Goal: Transaction & Acquisition: Purchase product/service

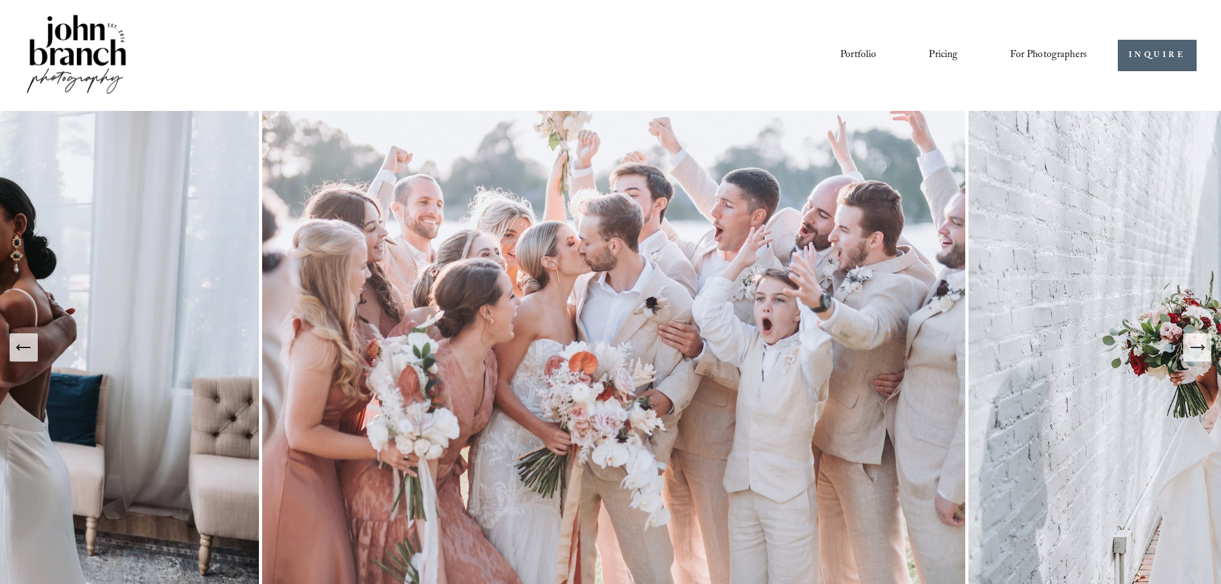
click at [839, 42] on div "Portfolio Pricing For Photographers Presets Education Courses" at bounding box center [555, 55] width 1063 height 87
click at [840, 49] on link "Portfolio" at bounding box center [858, 55] width 36 height 22
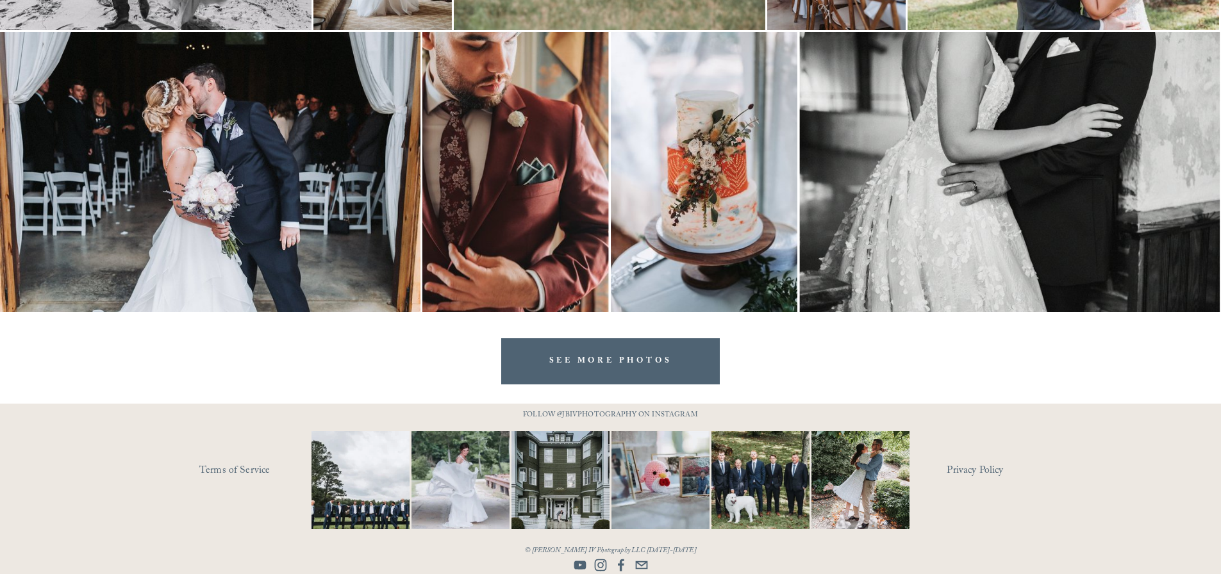
scroll to position [2596, 0]
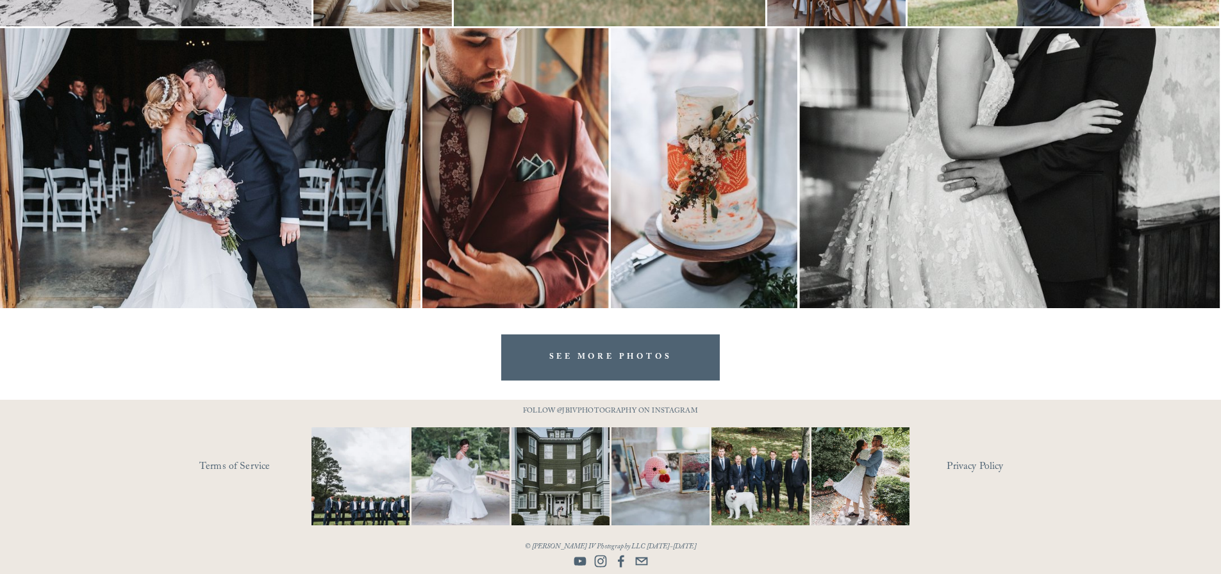
click at [673, 359] on link "SEE MORE PHOTOS" at bounding box center [610, 358] width 219 height 46
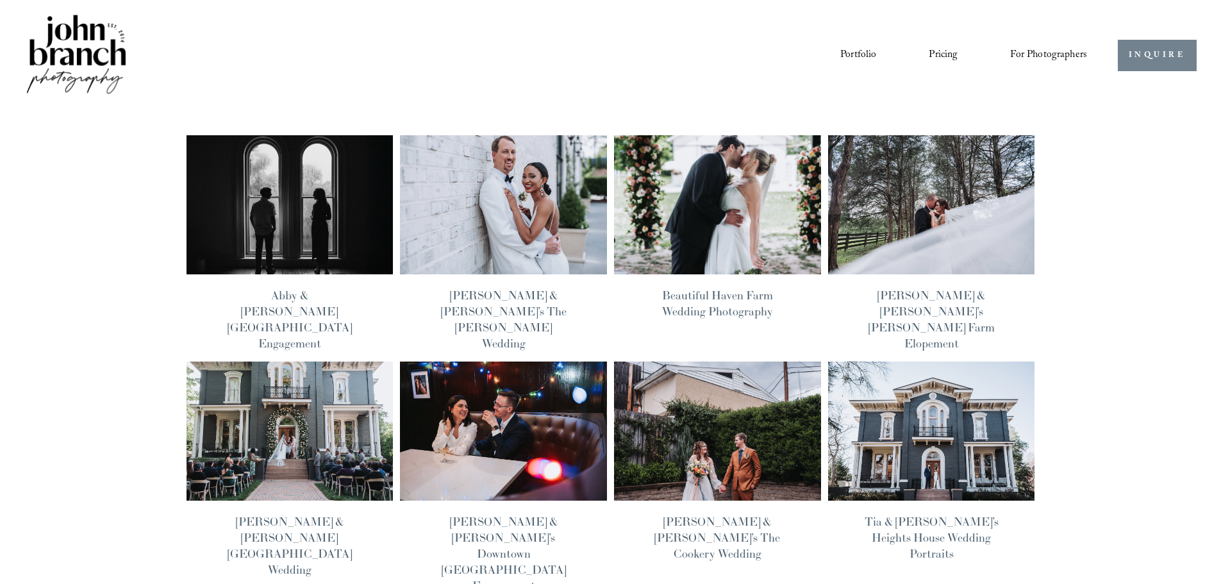
click at [1166, 56] on link "INQUIRE" at bounding box center [1157, 55] width 79 height 31
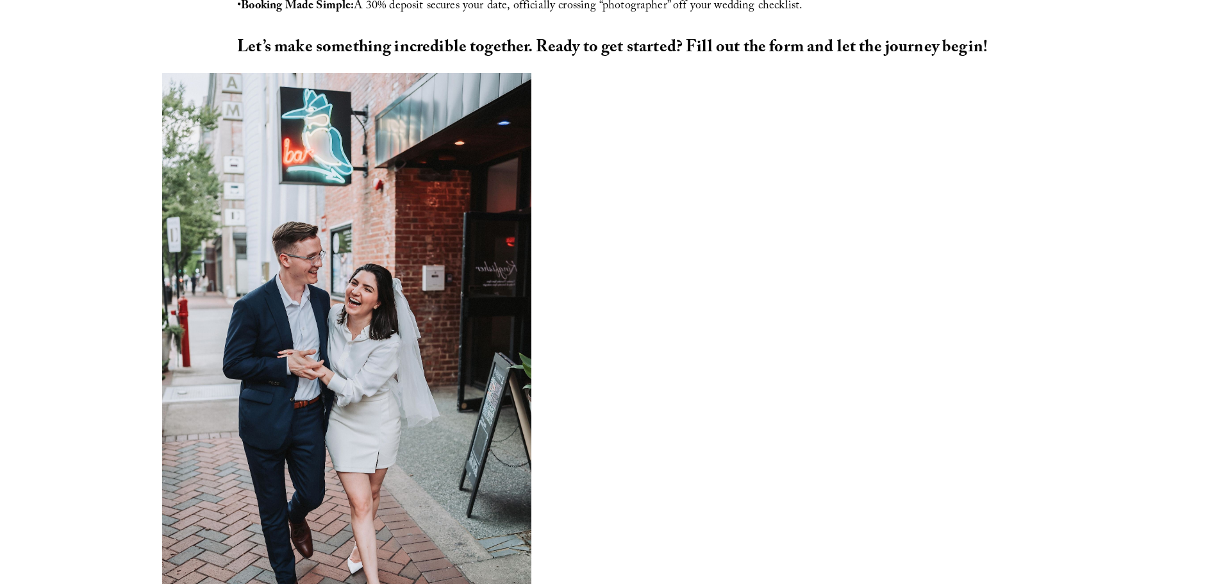
scroll to position [1017, 0]
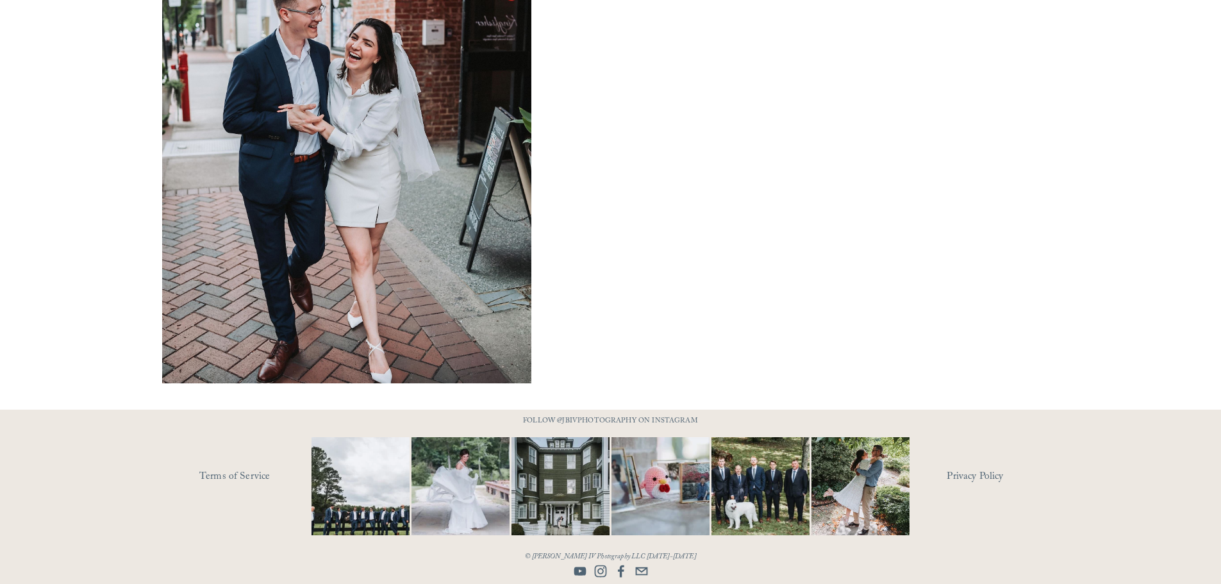
click at [530, 572] on div at bounding box center [610, 497] width 1221 height 174
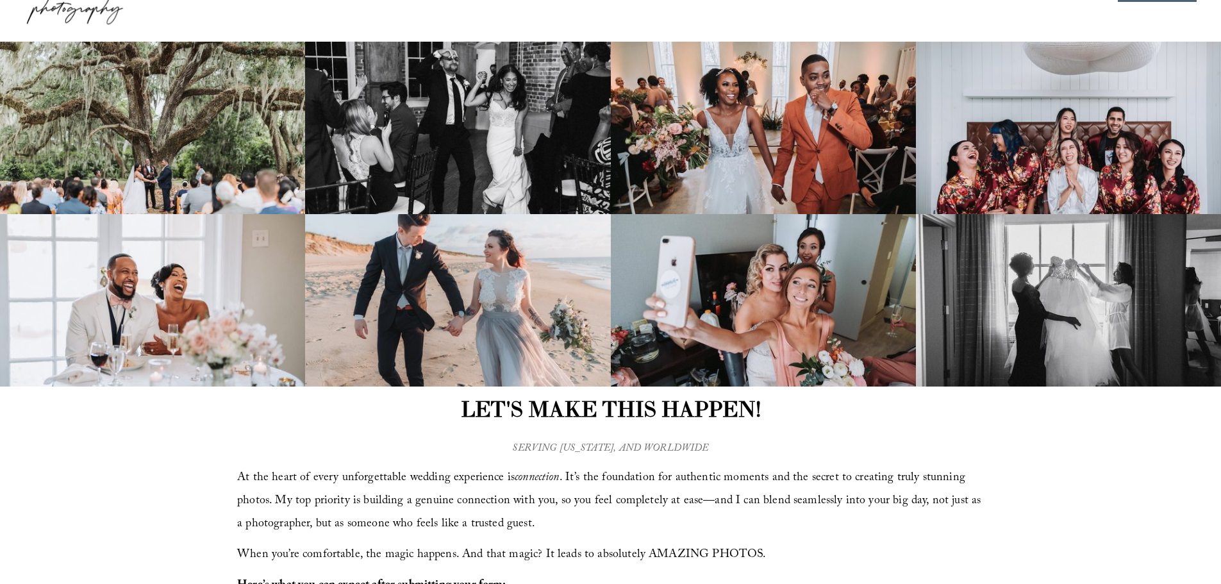
scroll to position [0, 0]
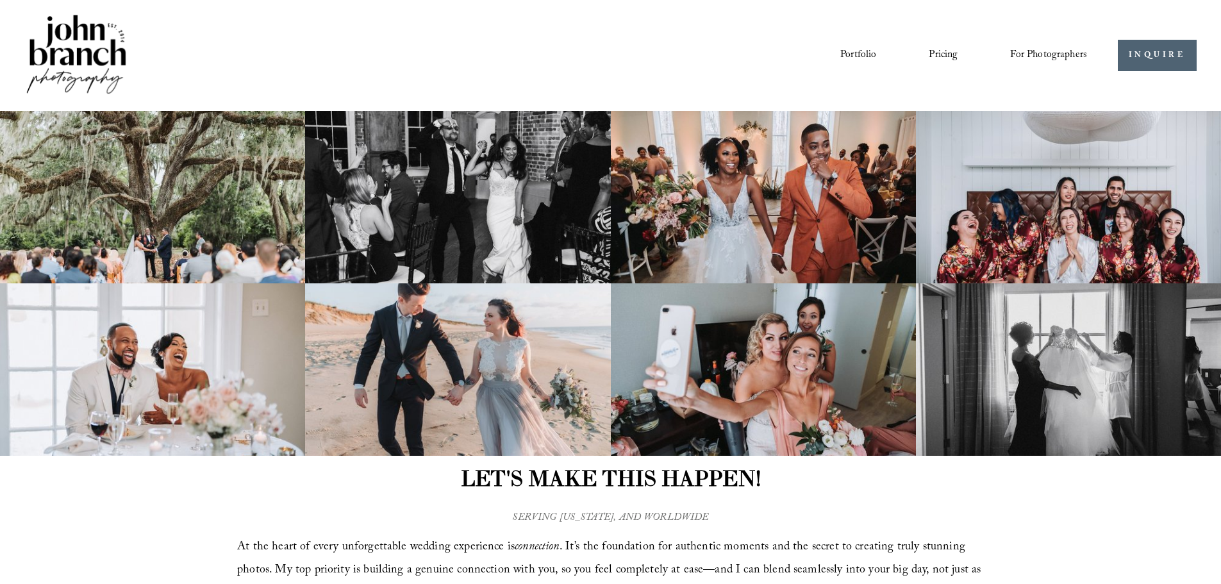
click at [0, 0] on link "Blog" at bounding box center [0, 0] width 0 height 0
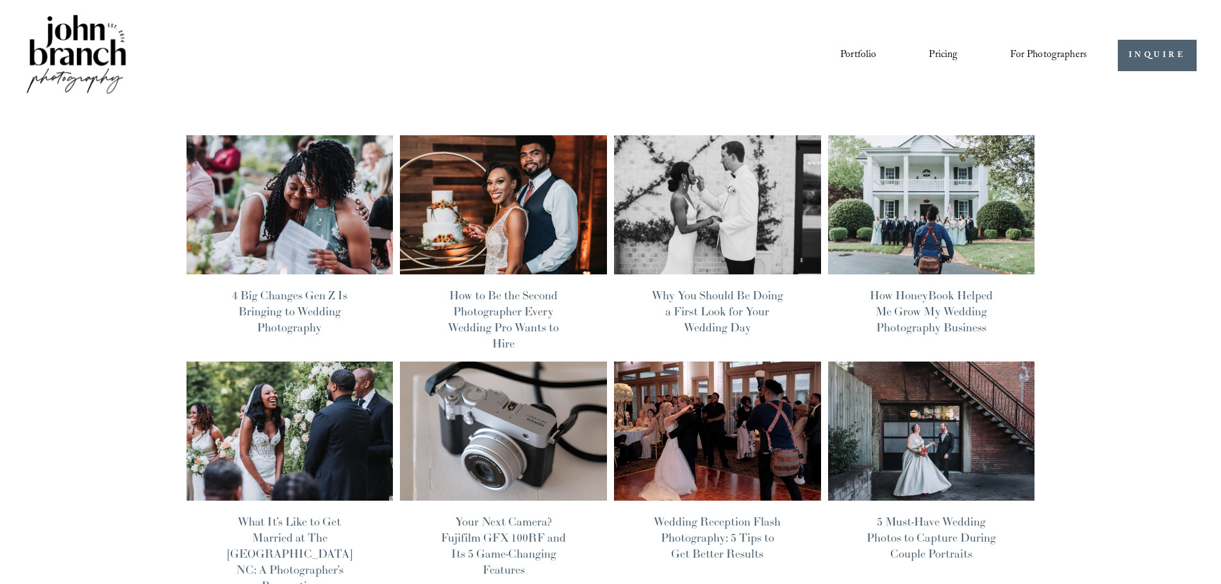
click at [270, 226] on img at bounding box center [289, 205] width 209 height 140
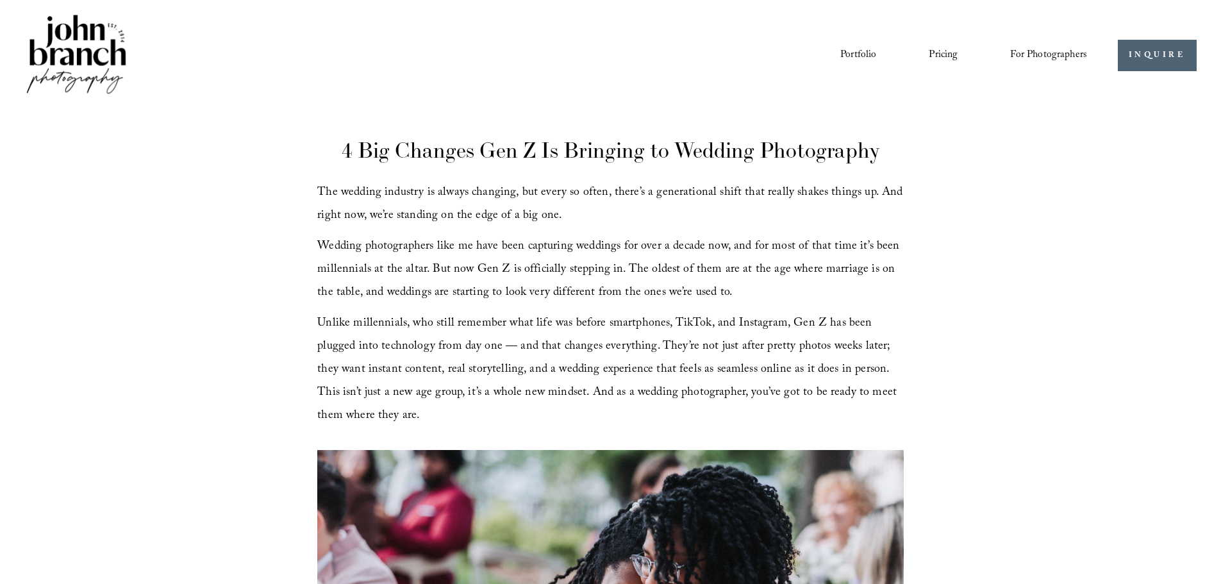
click at [0, 0] on link "Blog" at bounding box center [0, 0] width 0 height 0
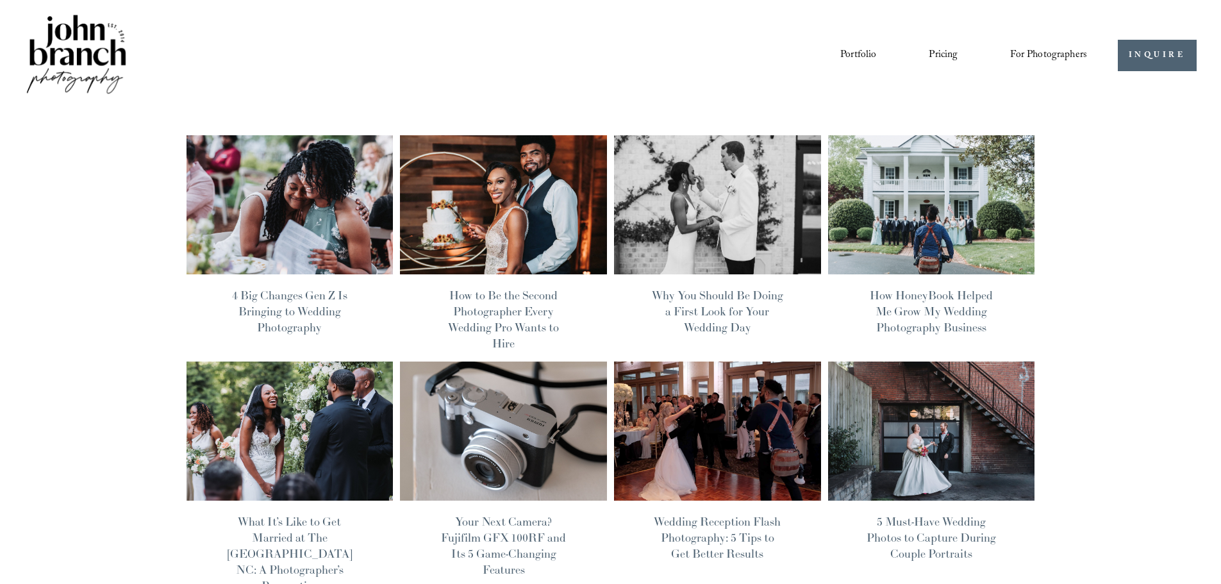
click at [537, 426] on img at bounding box center [503, 431] width 209 height 140
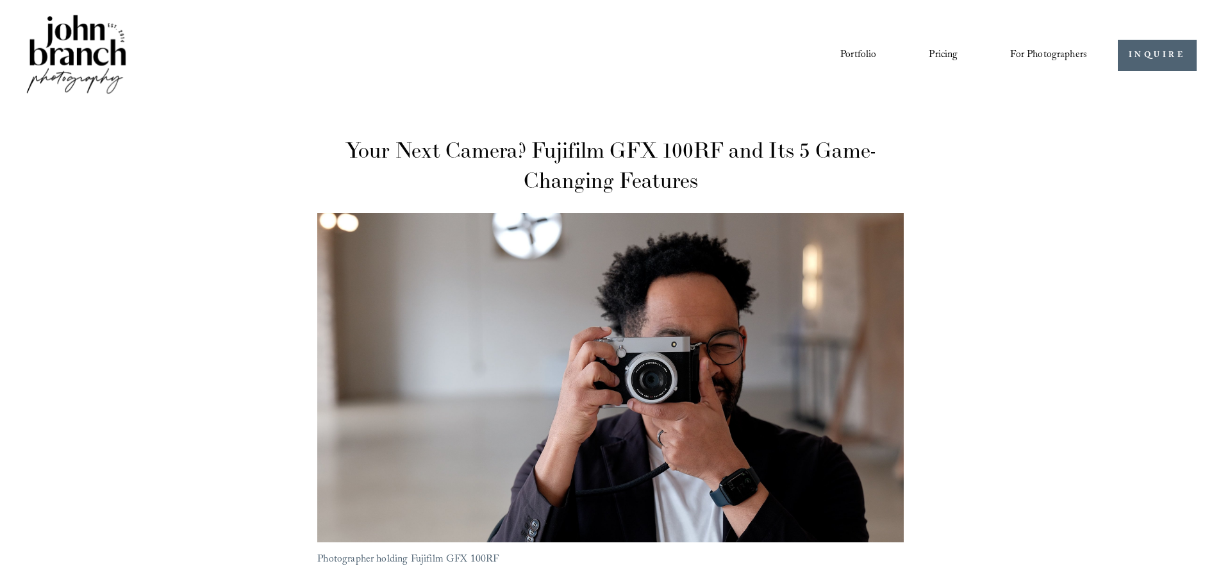
click at [0, 0] on span "Presets" at bounding box center [0, 0] width 0 height 0
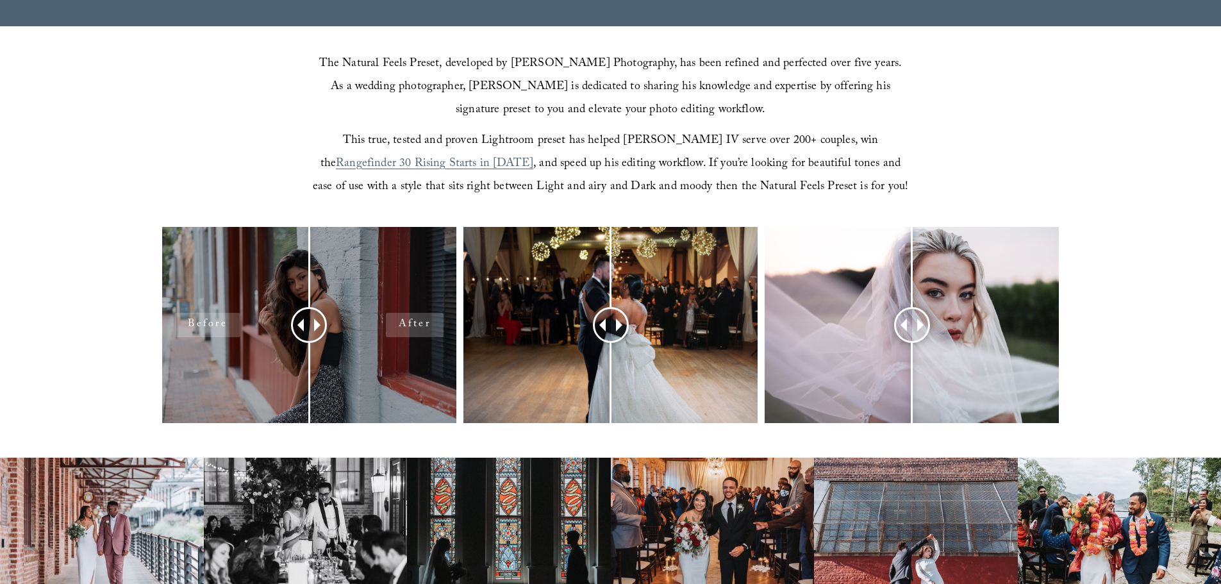
scroll to position [513, 0]
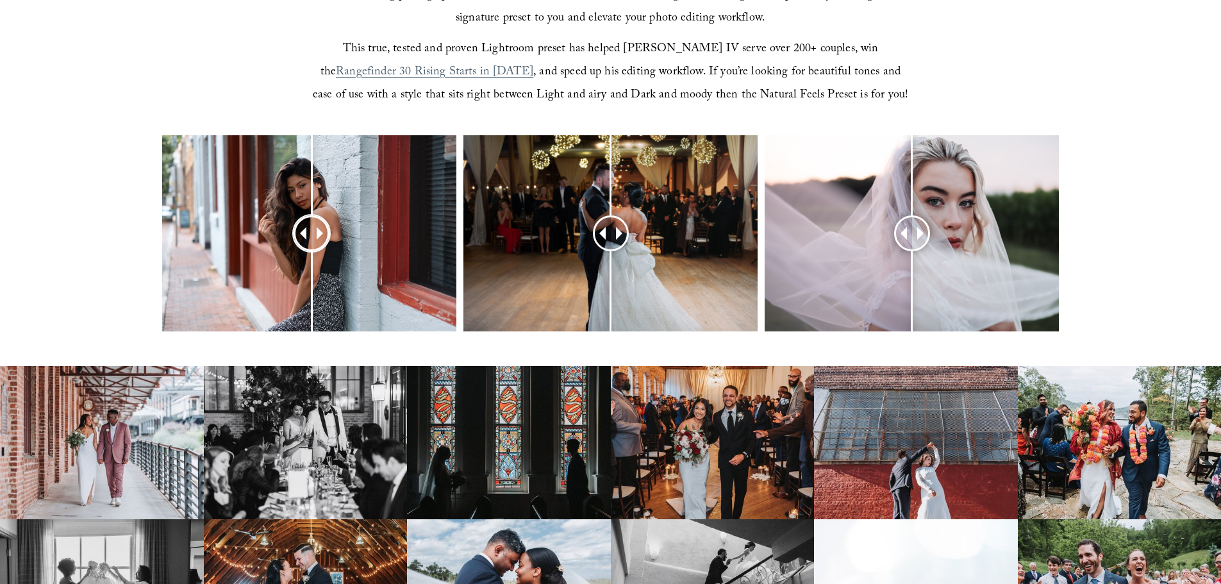
drag, startPoint x: 312, startPoint y: 233, endPoint x: 312, endPoint y: 294, distance: 60.3
click at [312, 249] on div at bounding box center [312, 233] width 33 height 33
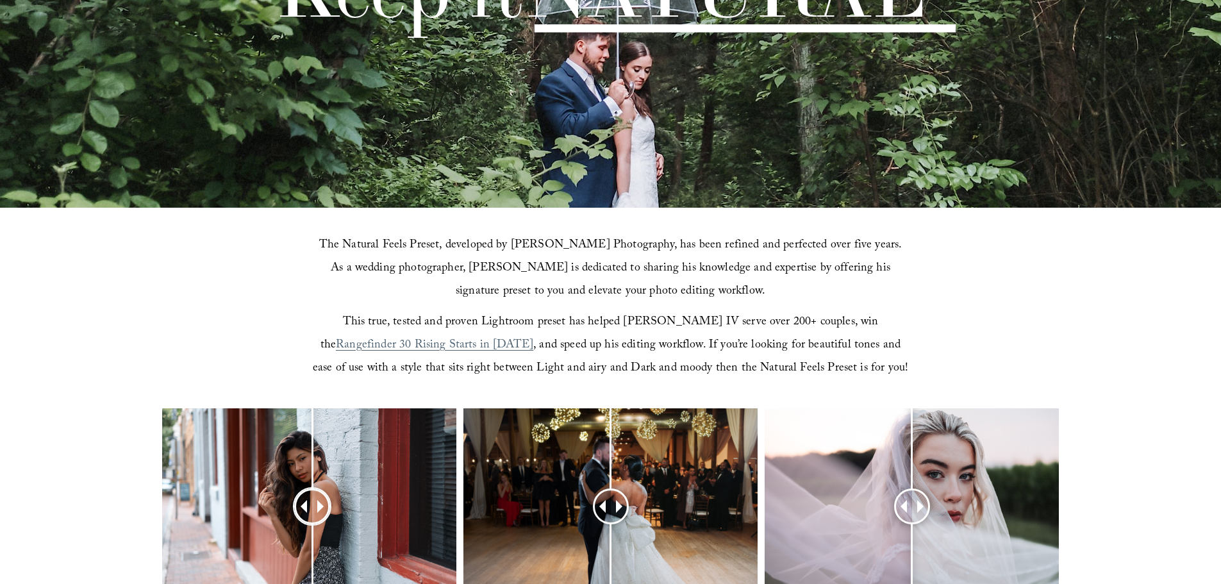
scroll to position [0, 0]
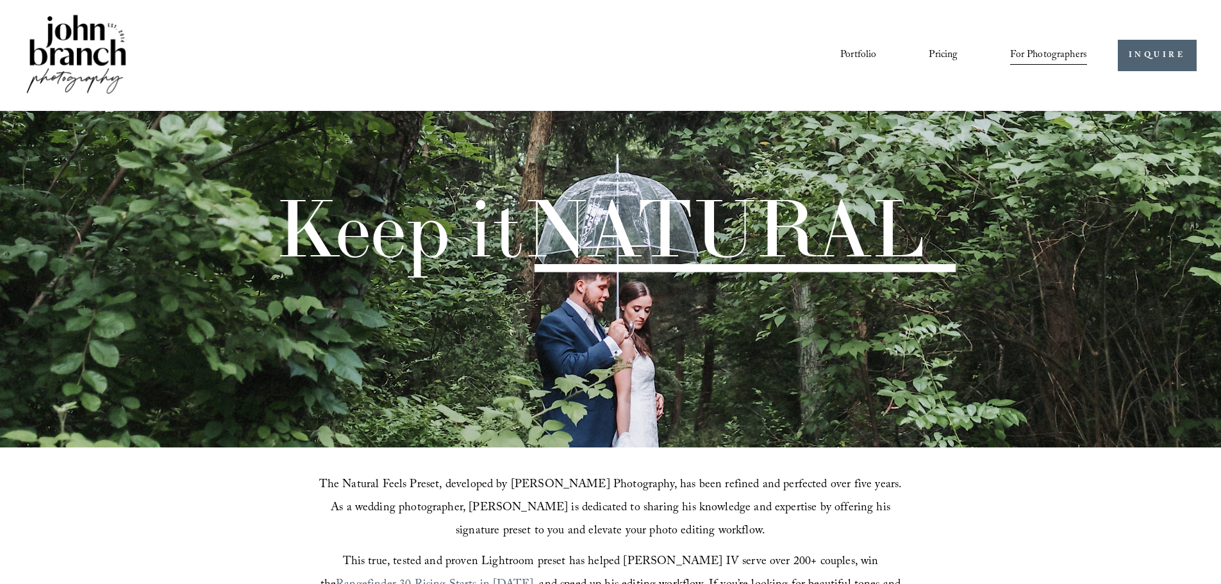
click at [0, 0] on span "Education" at bounding box center [0, 0] width 0 height 0
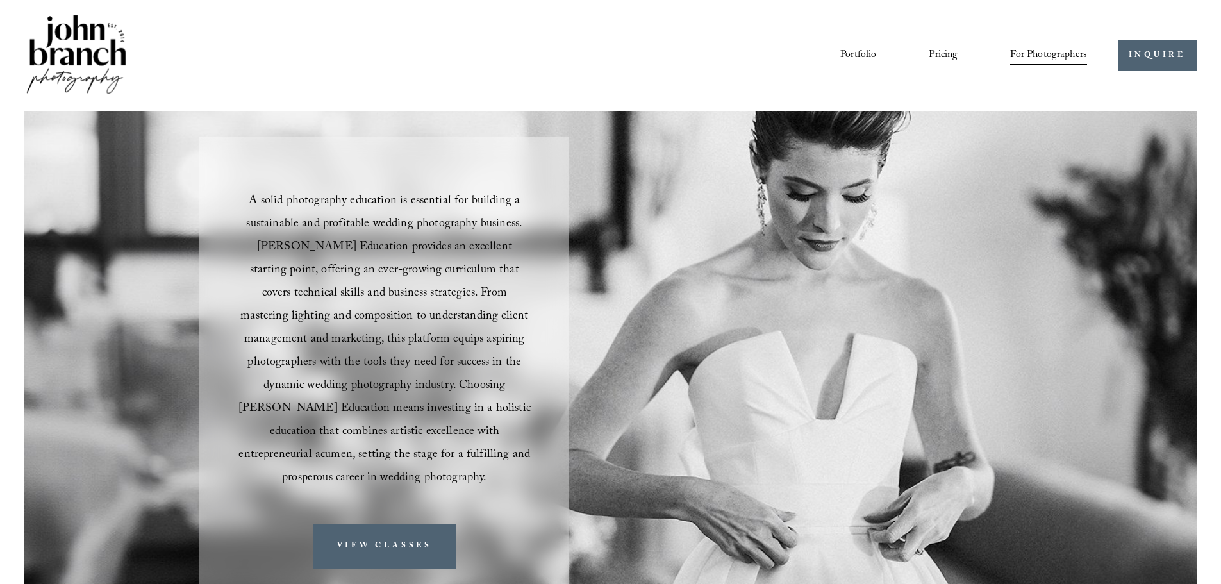
click at [0, 0] on link "Courses" at bounding box center [0, 0] width 0 height 0
click at [935, 53] on link "Pricing" at bounding box center [943, 55] width 29 height 22
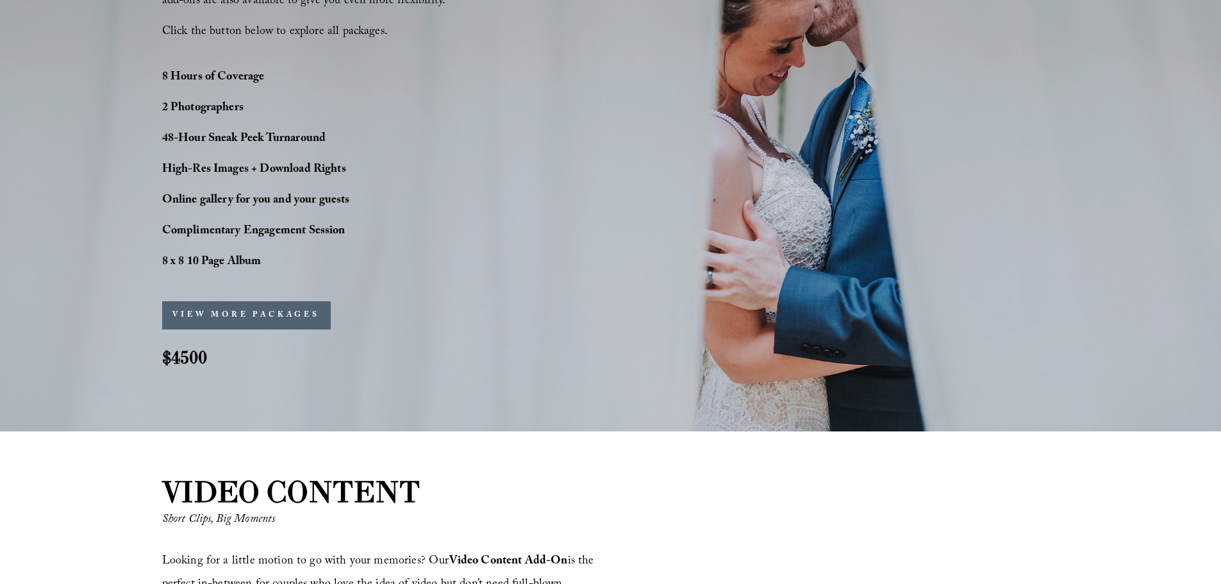
scroll to position [1090, 0]
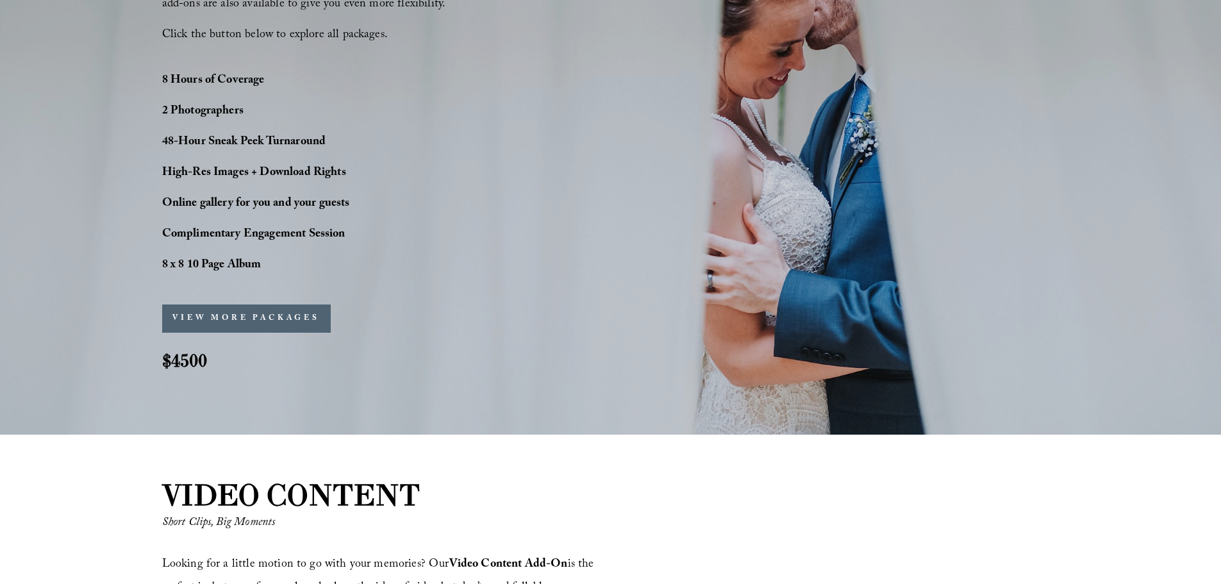
click at [249, 317] on button "VIEW MORE PACKAGES" at bounding box center [246, 319] width 169 height 28
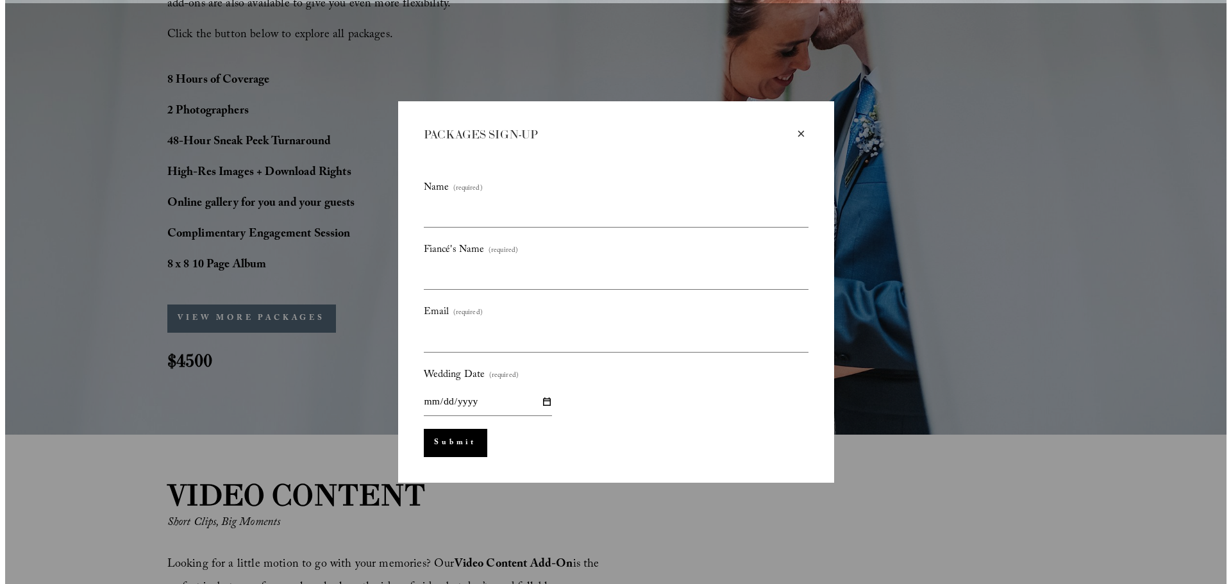
scroll to position [1093, 0]
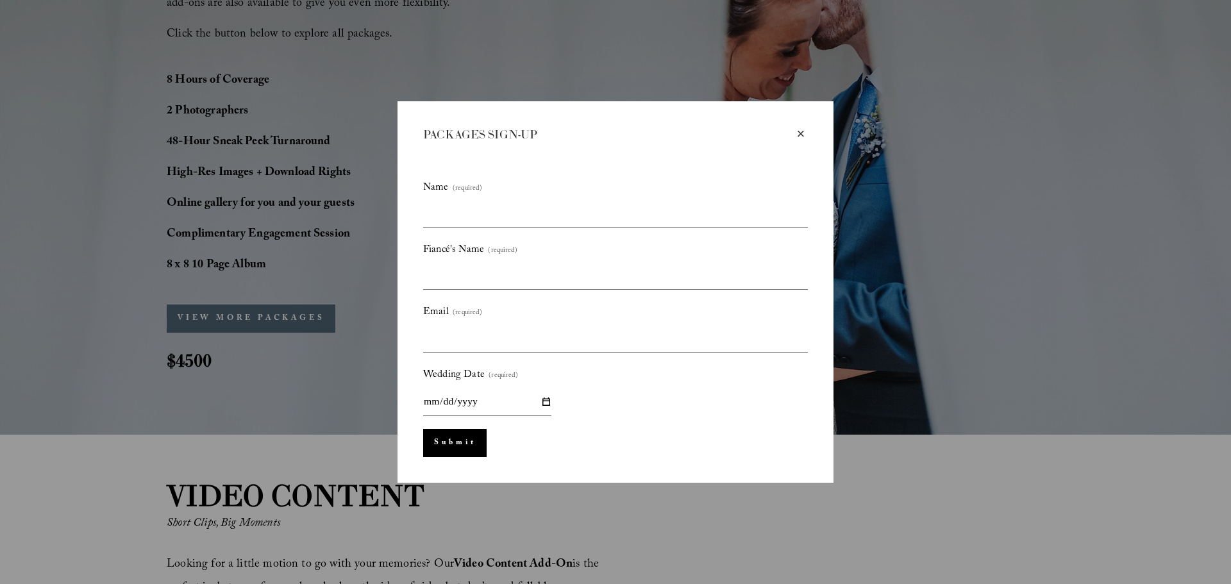
click at [803, 137] on div "×" at bounding box center [801, 134] width 14 height 14
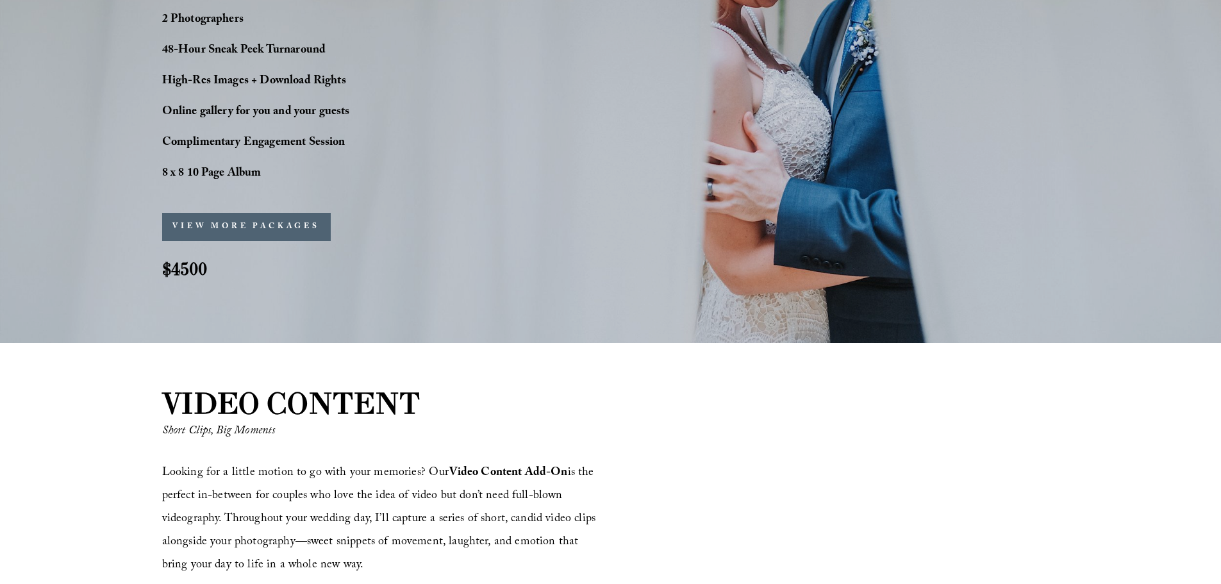
scroll to position [1154, 0]
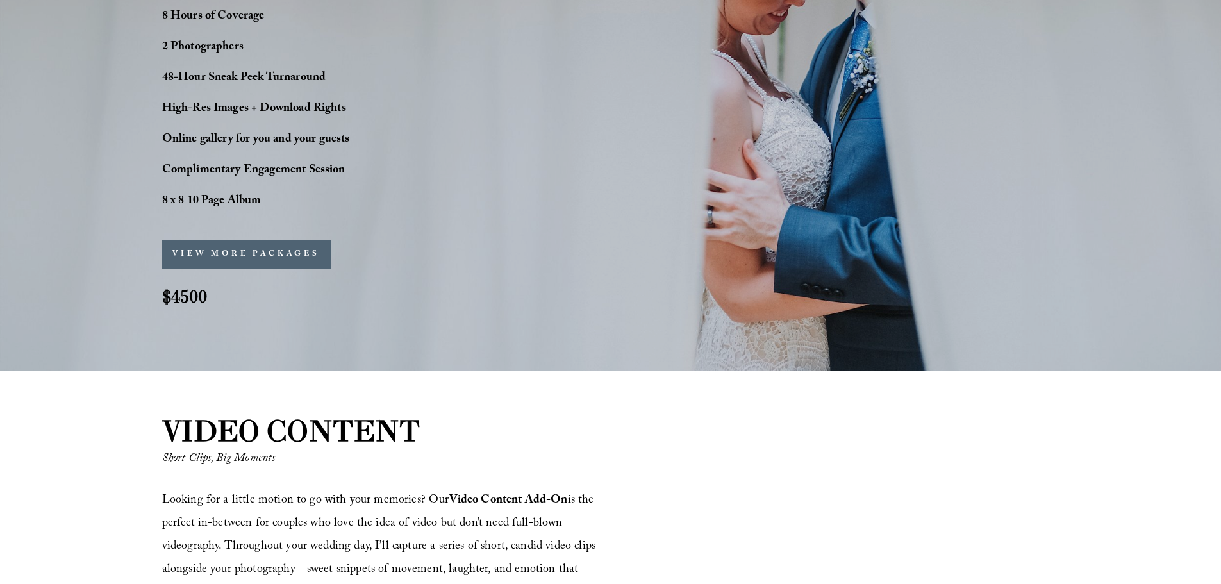
click at [213, 259] on button "VIEW MORE PACKAGES" at bounding box center [246, 254] width 169 height 28
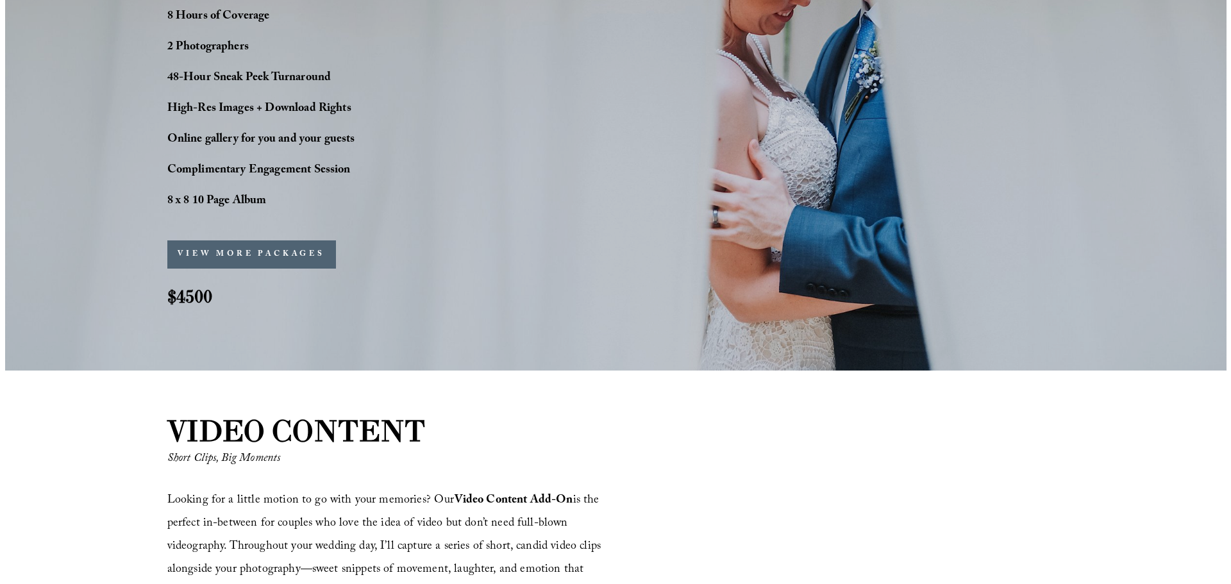
scroll to position [1157, 0]
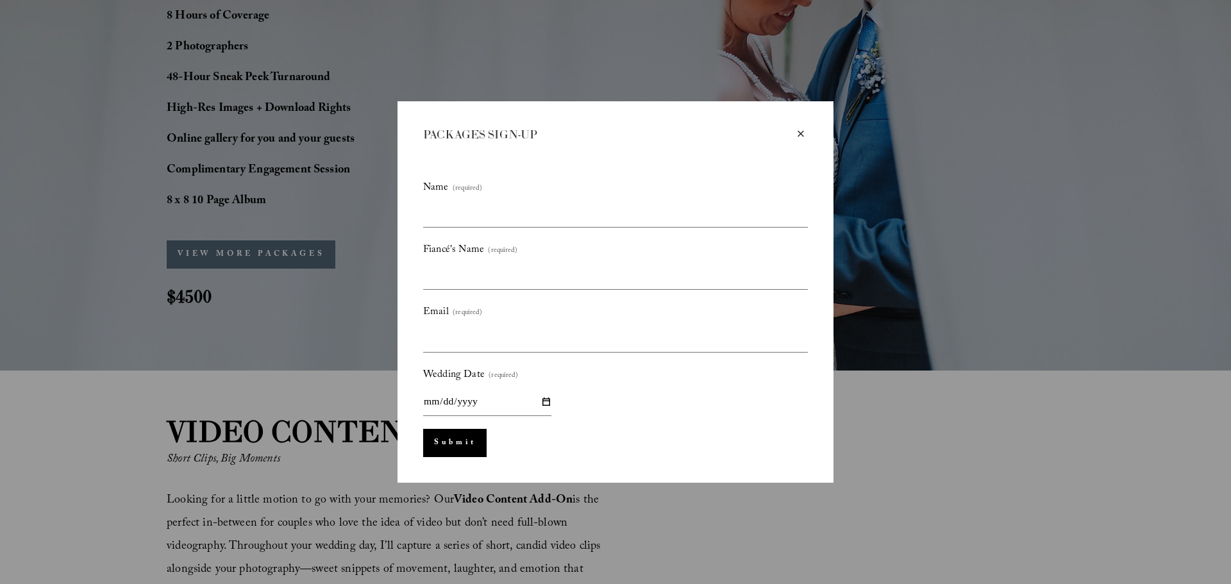
click at [801, 133] on div "×" at bounding box center [801, 134] width 14 height 14
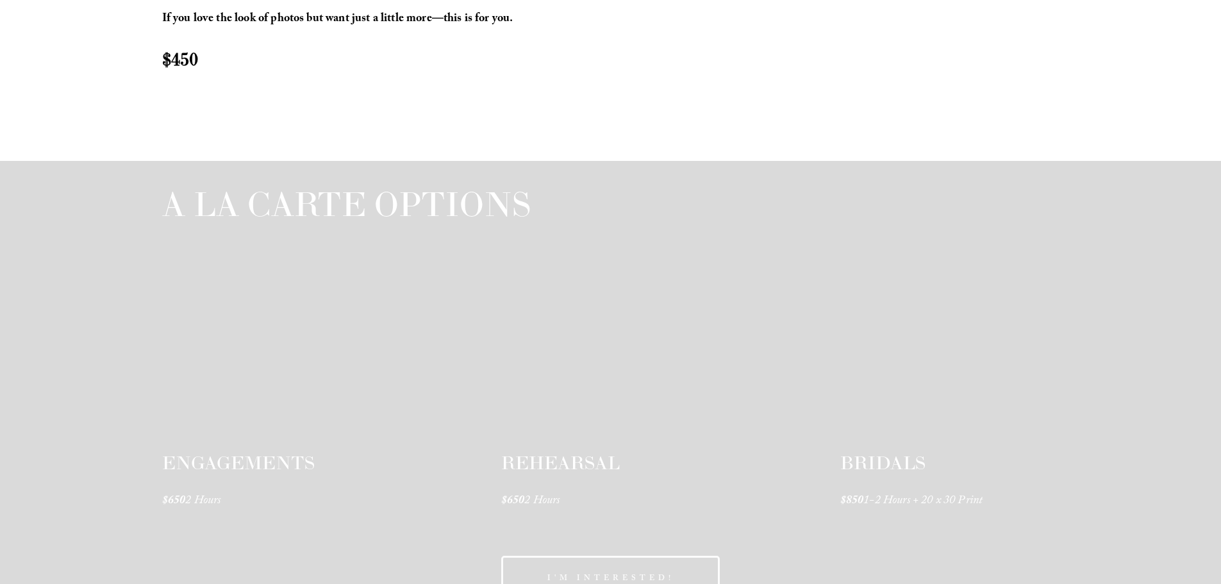
scroll to position [1923, 0]
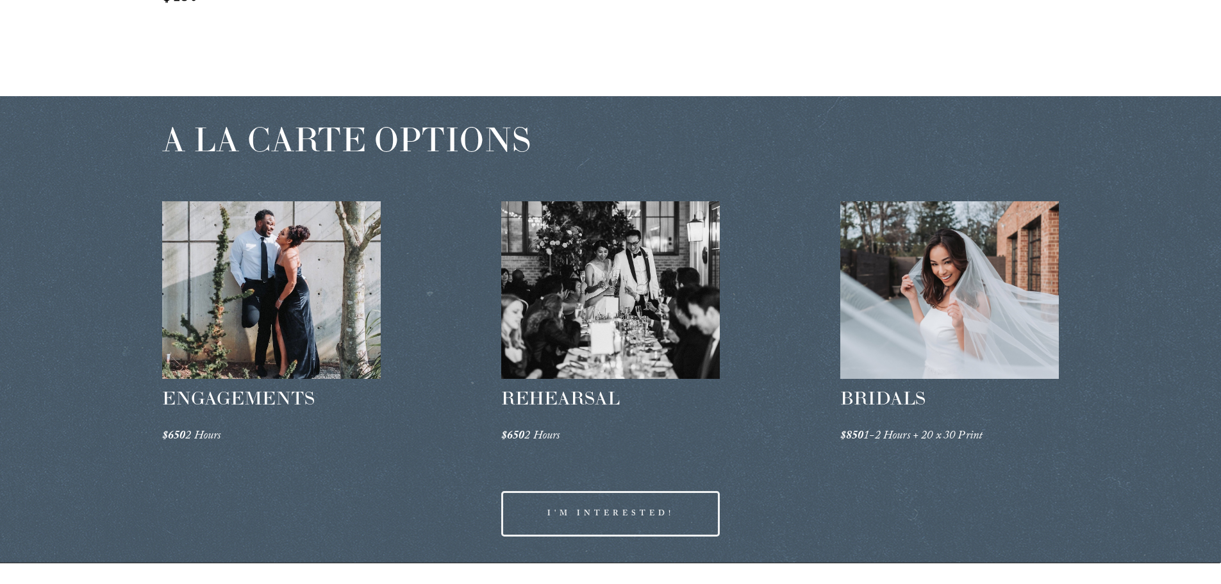
click at [305, 298] on div at bounding box center [271, 290] width 219 height 178
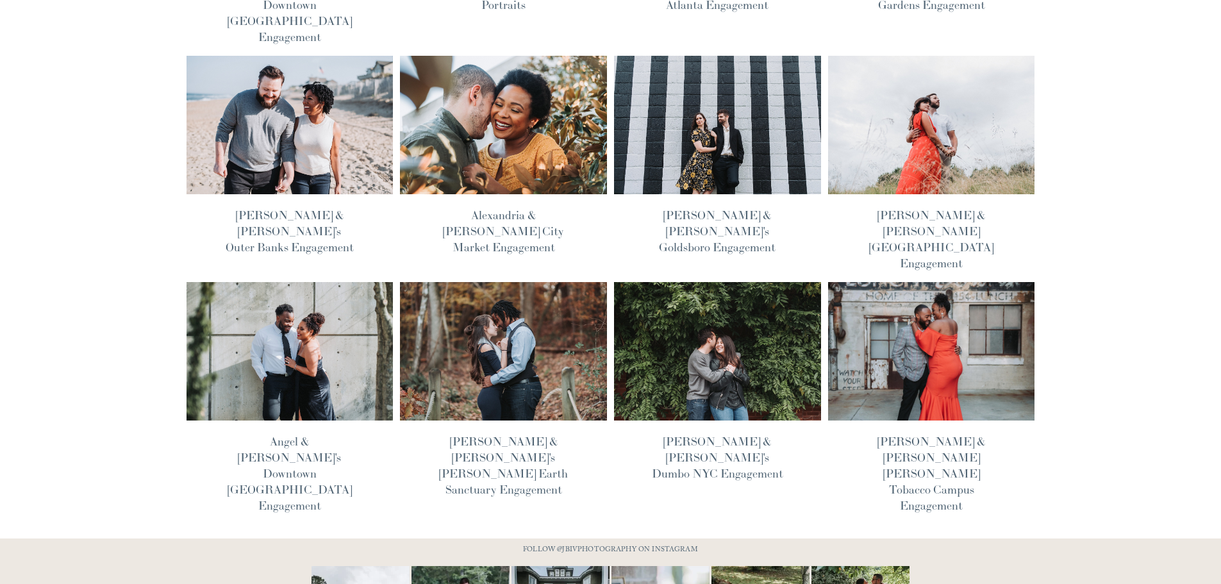
scroll to position [371, 0]
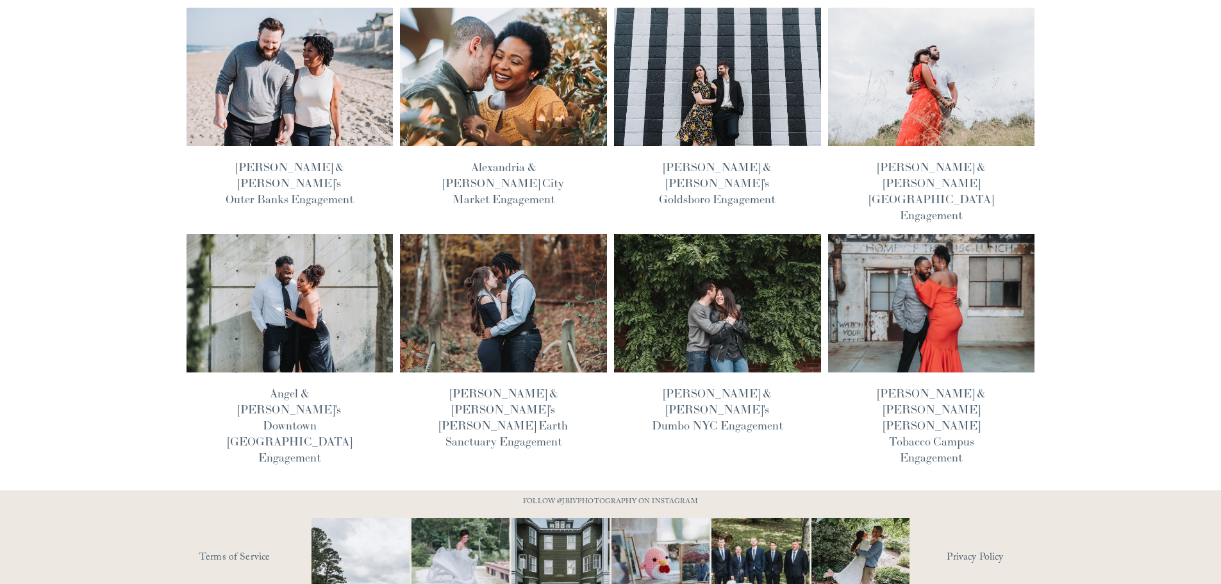
click at [474, 258] on img at bounding box center [503, 303] width 209 height 140
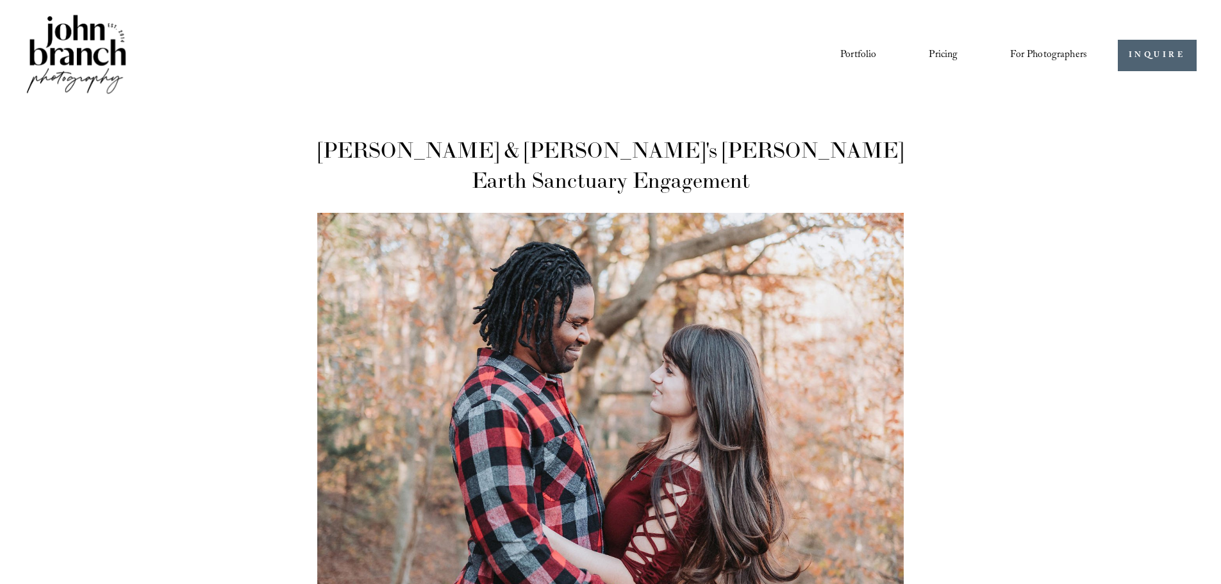
click at [67, 49] on img at bounding box center [76, 55] width 104 height 87
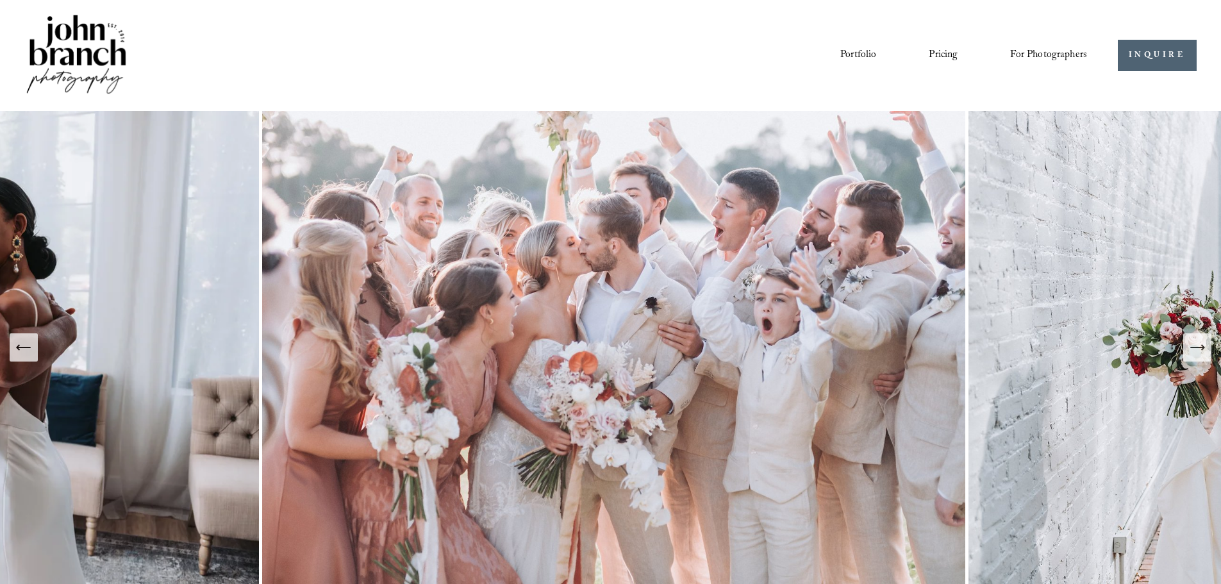
click at [587, 41] on div "Portfolio Pricing For Photographers Presets Education Courses" at bounding box center [555, 55] width 1063 height 87
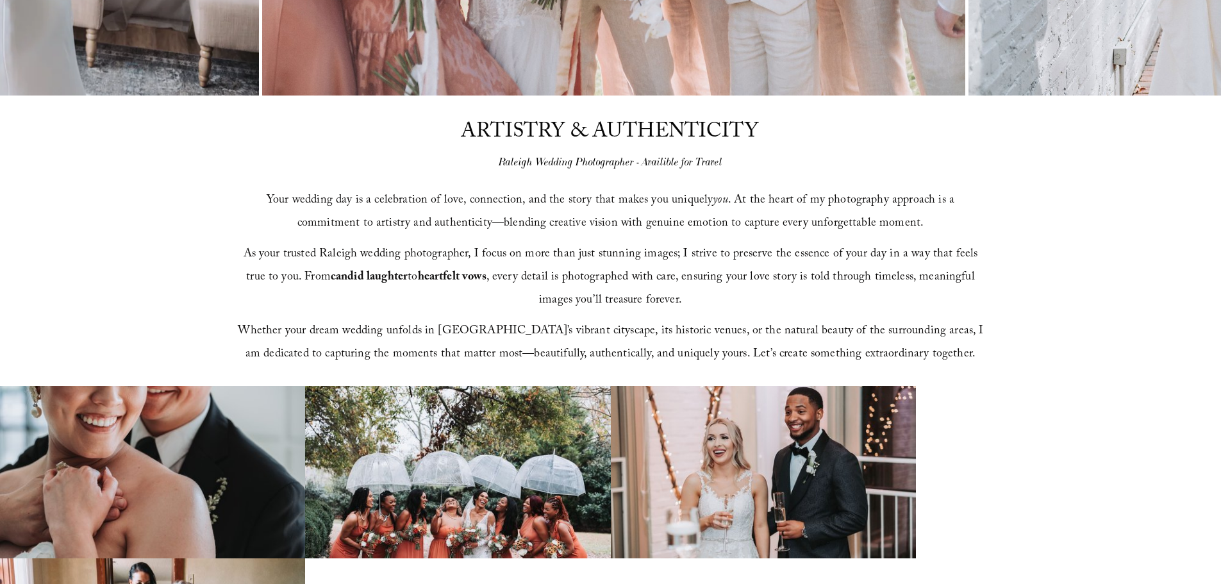
scroll to position [513, 0]
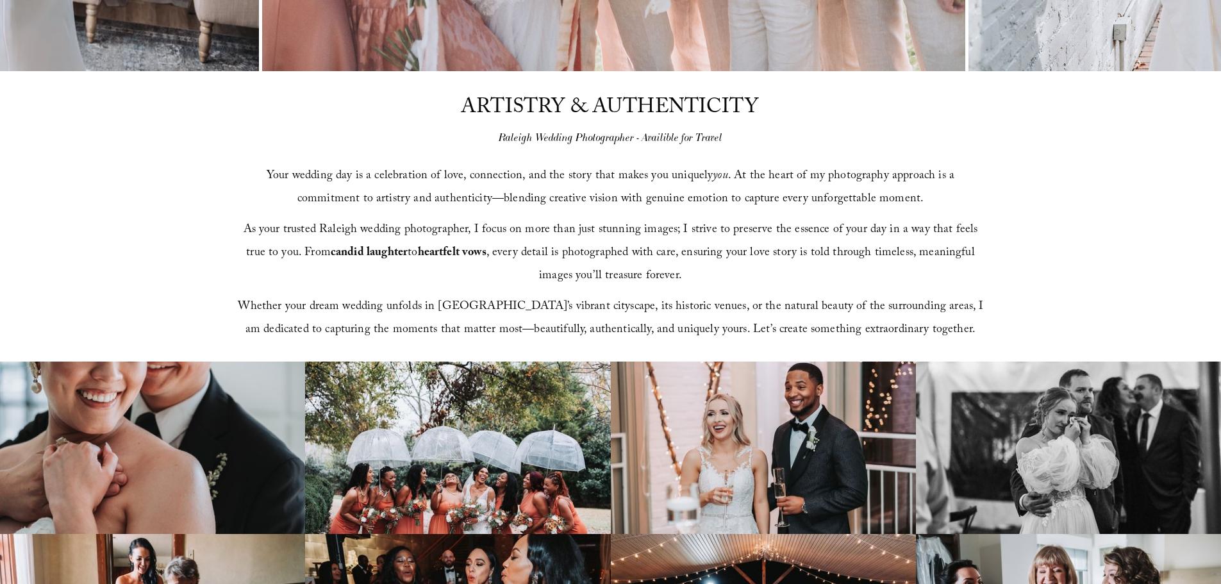
click at [1037, 194] on div "ARTISTRY & AUTHENTICITY Raleigh Wedding Photographer - Availible for Travel You…" at bounding box center [610, 216] width 1221 height 290
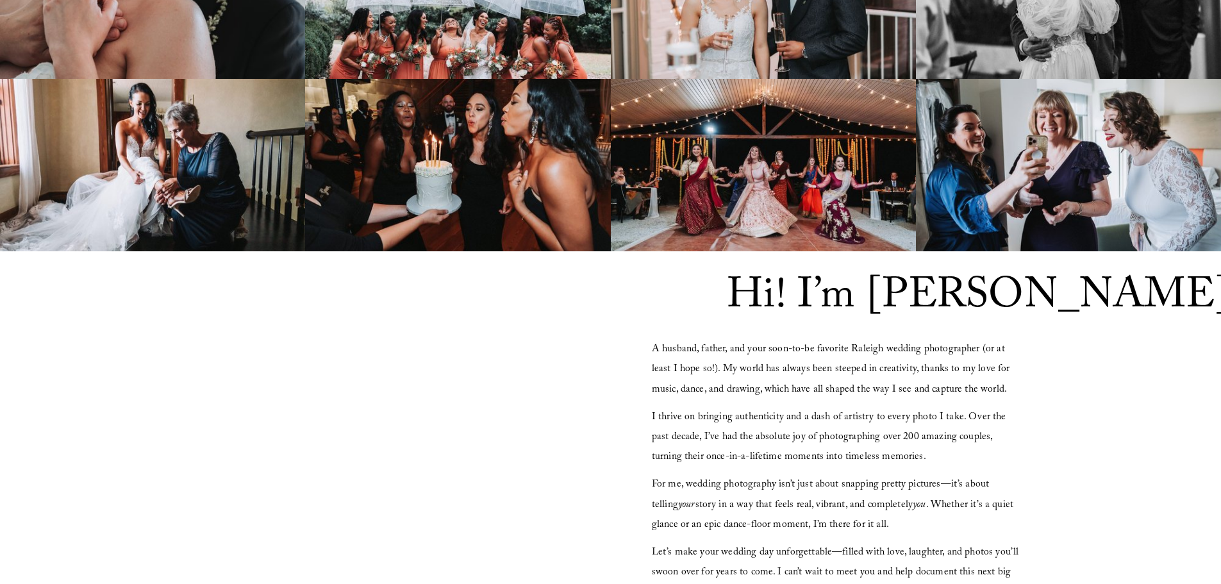
scroll to position [1154, 0]
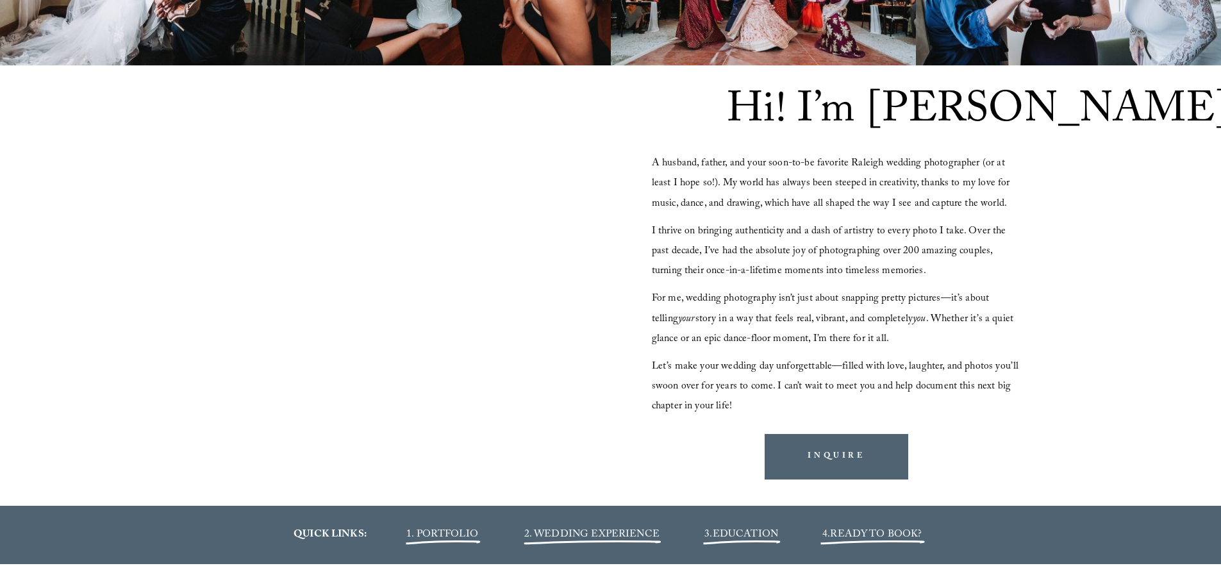
click at [1074, 176] on div "Hi! I’m [PERSON_NAME] A husband, father, and your soon-to-be favorite Raleigh w…" at bounding box center [610, 285] width 1221 height 441
click at [1097, 187] on div "Hi! I’m [PERSON_NAME] A husband, father, and your soon-to-be favorite Raleigh w…" at bounding box center [610, 285] width 1221 height 441
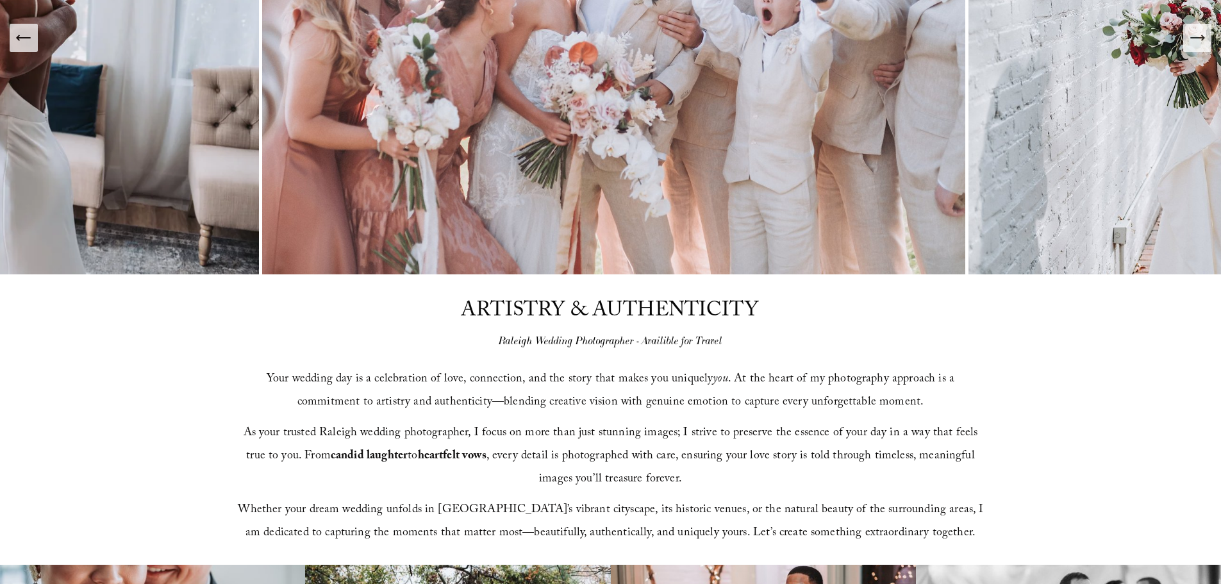
scroll to position [0, 0]
